Goal: Task Accomplishment & Management: Complete application form

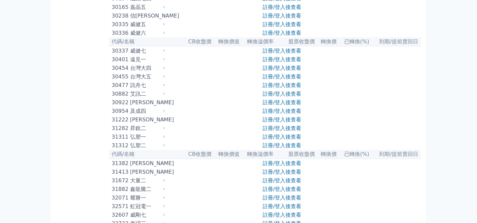
scroll to position [920, 0]
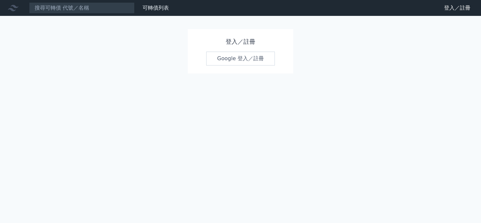
click at [226, 65] on link "Google 登入／註冊" at bounding box center [240, 58] width 69 height 14
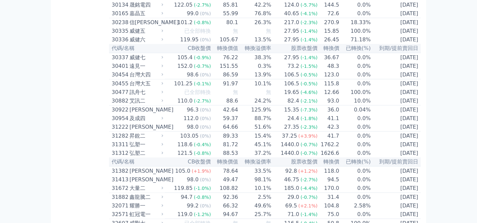
scroll to position [960, 0]
